Goal: Transaction & Acquisition: Purchase product/service

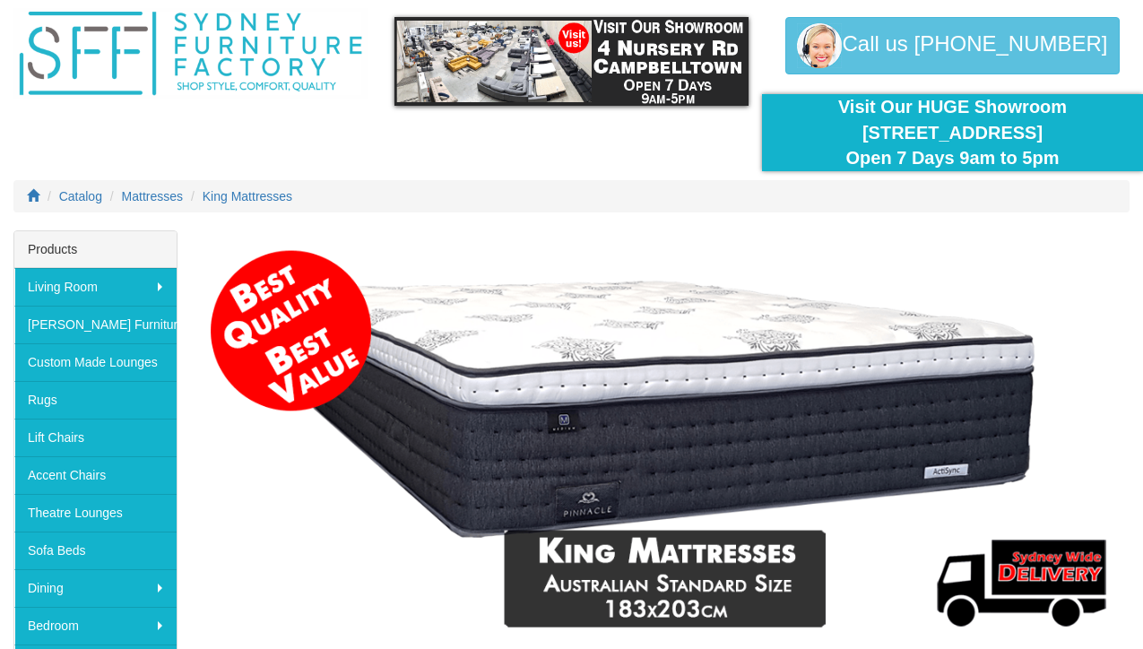
scroll to position [61, 0]
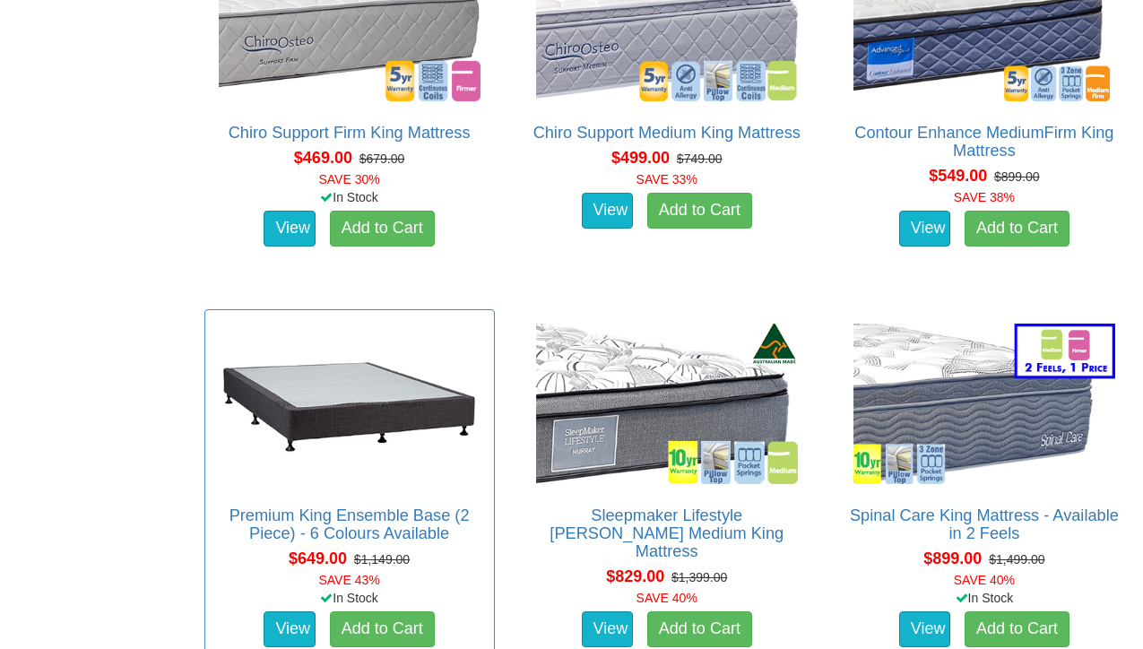
scroll to position [1166, 0]
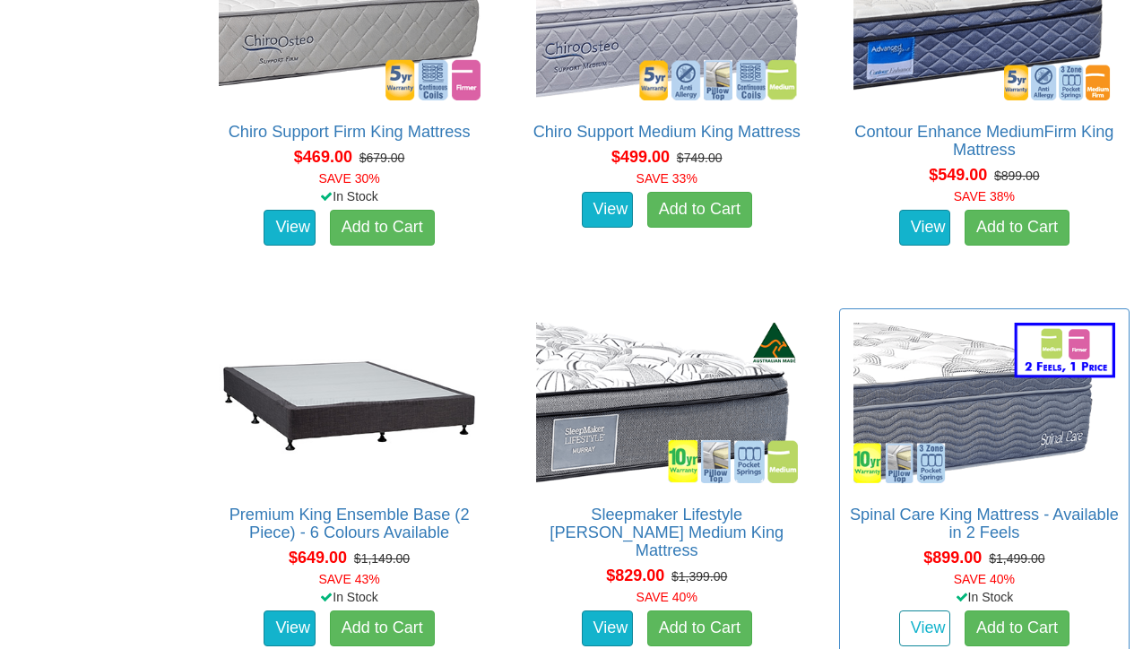
click at [923, 616] on link "View" at bounding box center [926, 629] width 52 height 36
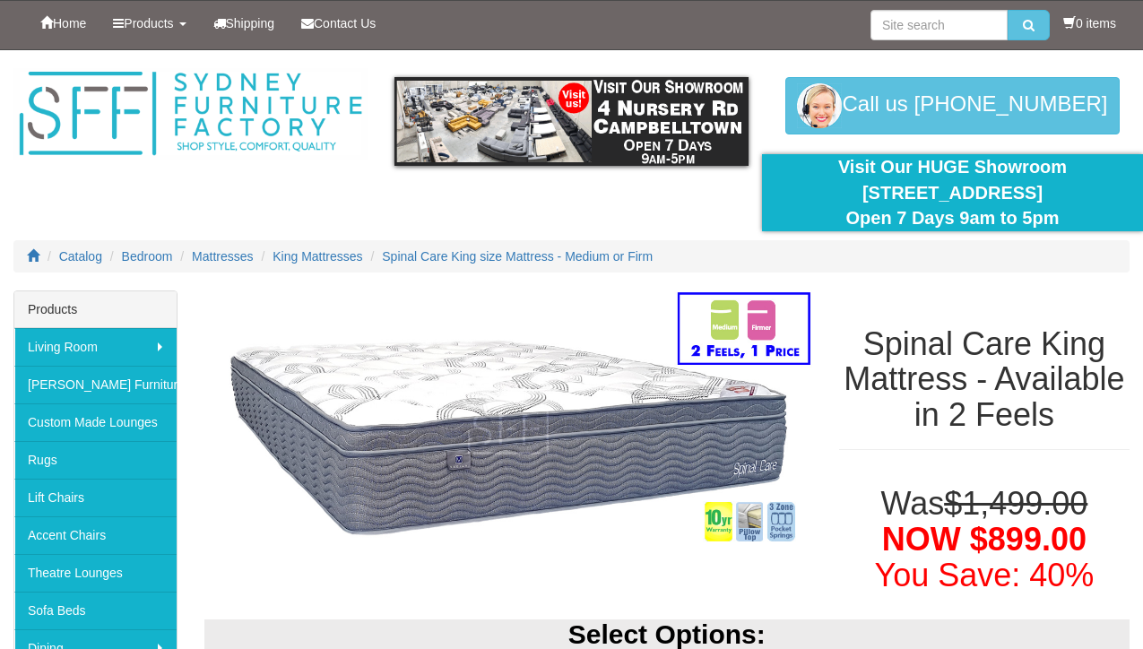
click at [731, 320] on img at bounding box center [508, 430] width 608 height 279
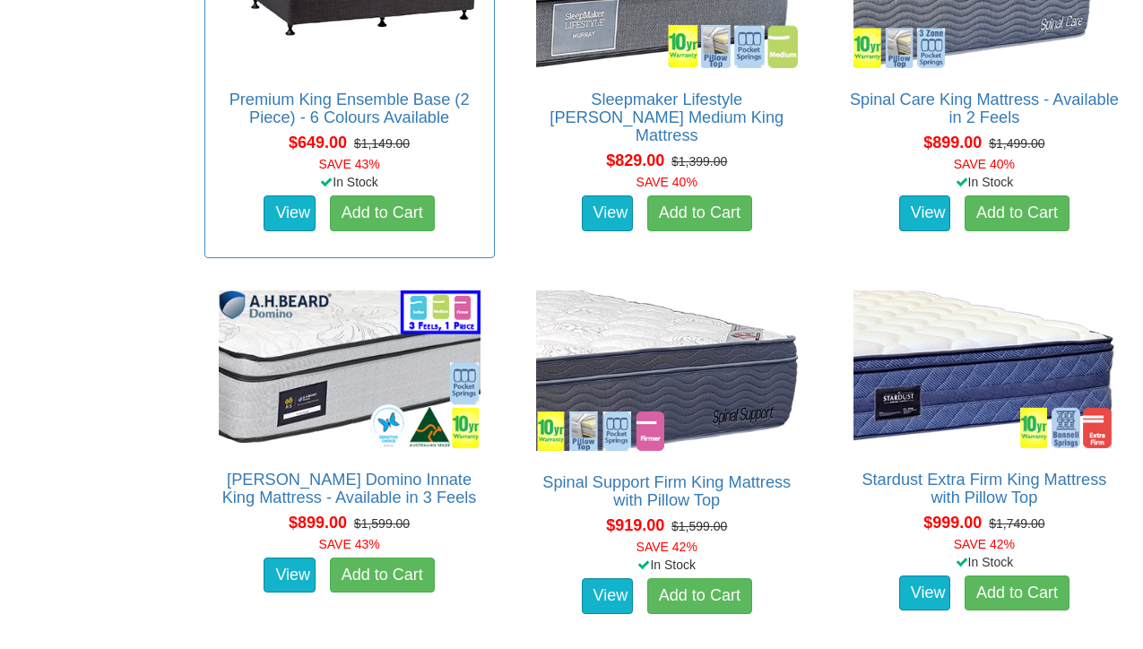
scroll to position [1584, 0]
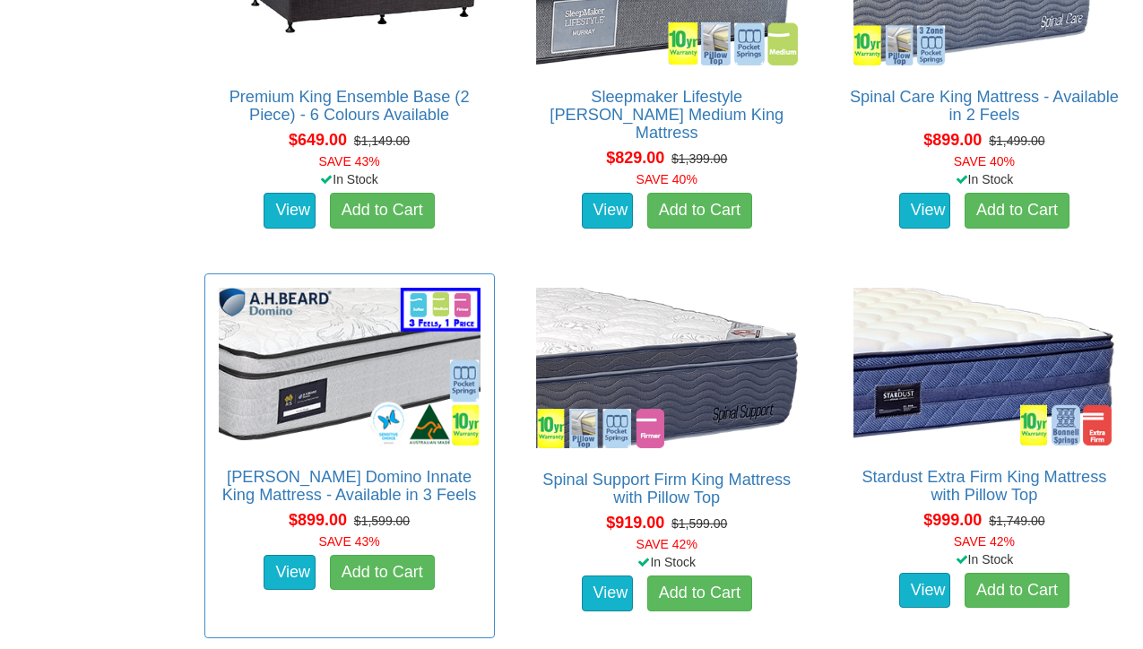
click at [348, 368] on img at bounding box center [349, 366] width 271 height 166
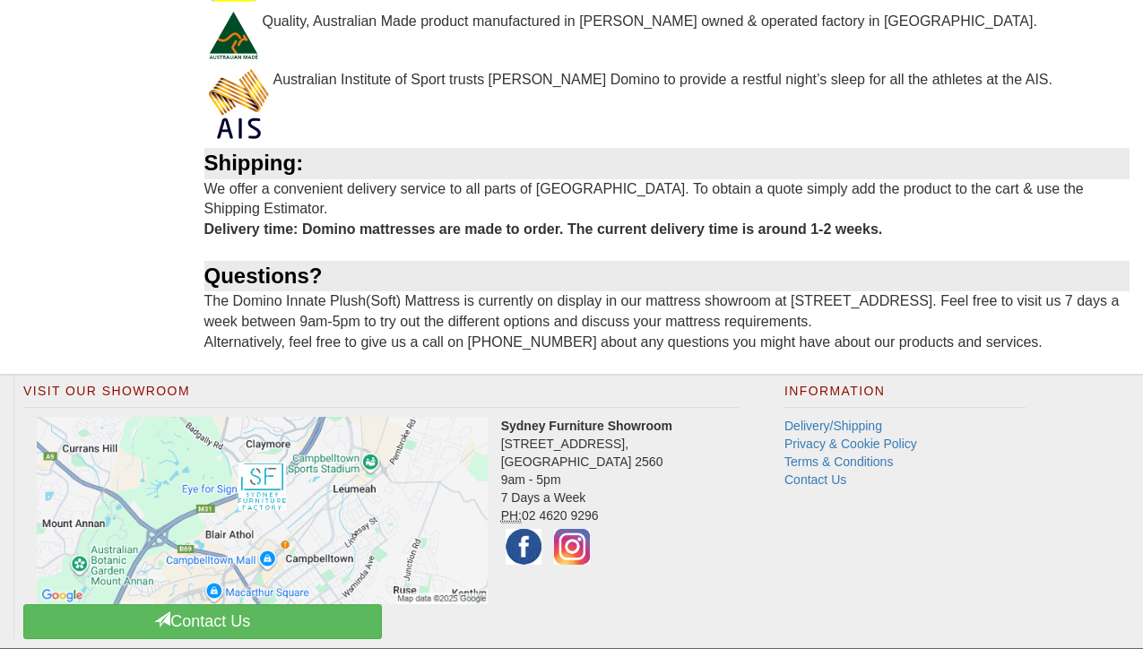
scroll to position [2013, 0]
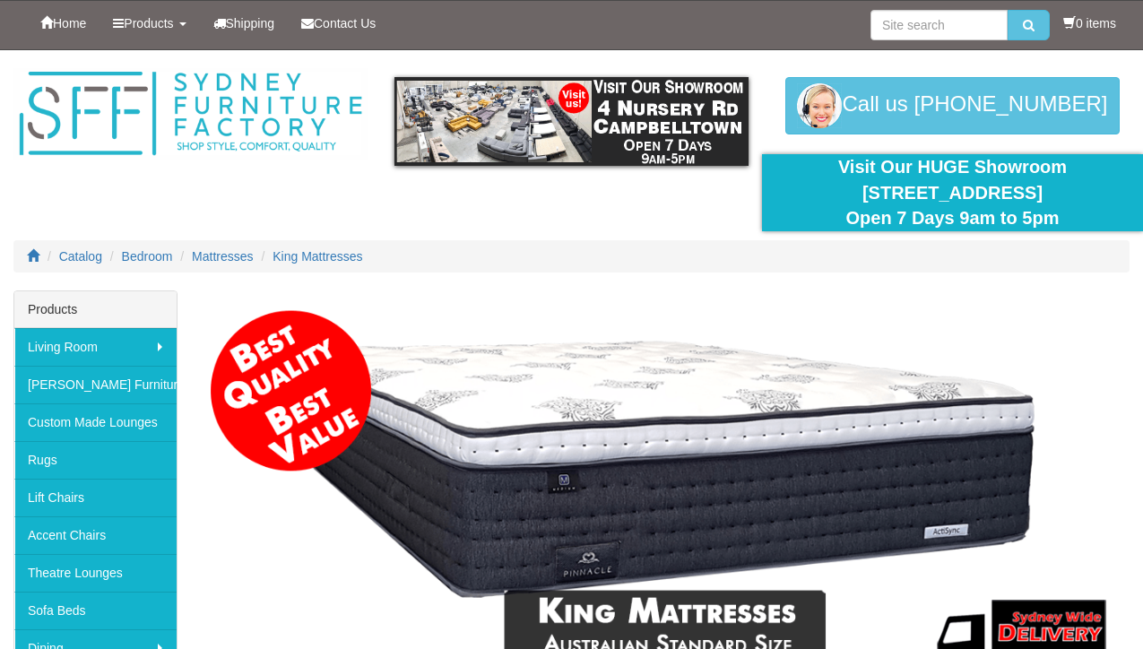
scroll to position [1584, 0]
